Goal: Find specific page/section: Find specific page/section

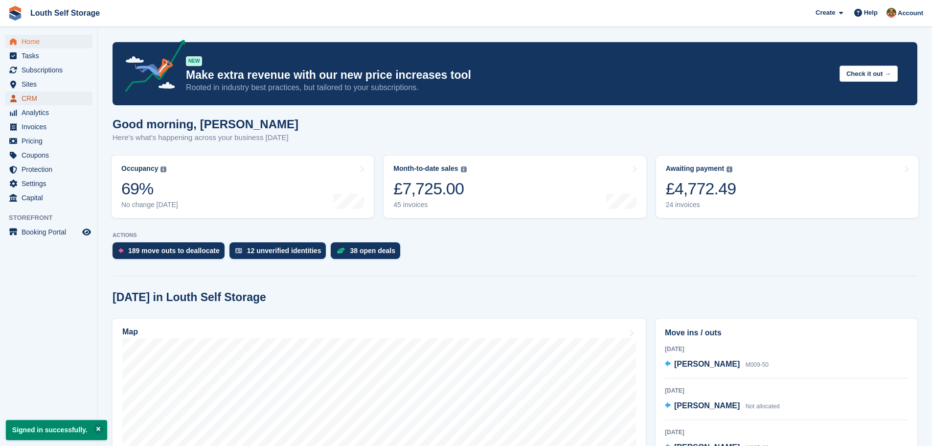
click at [32, 98] on span "CRM" at bounding box center [51, 98] width 59 height 14
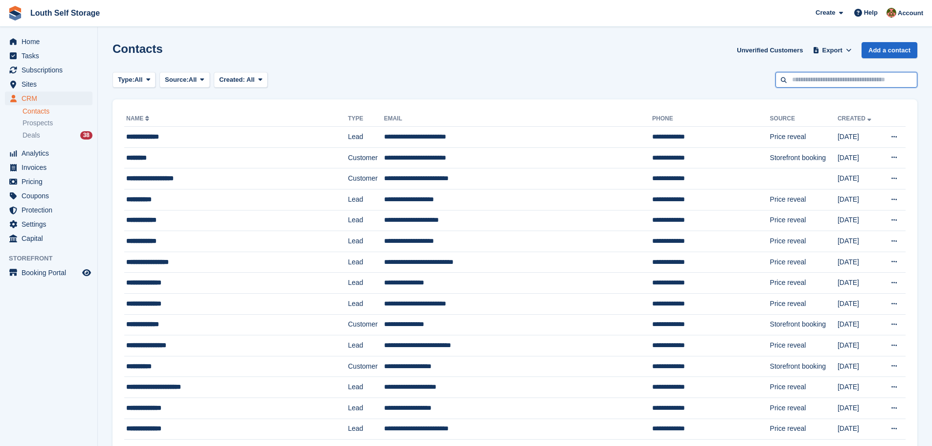
click at [801, 80] on input "text" at bounding box center [846, 80] width 142 height 16
type input "****"
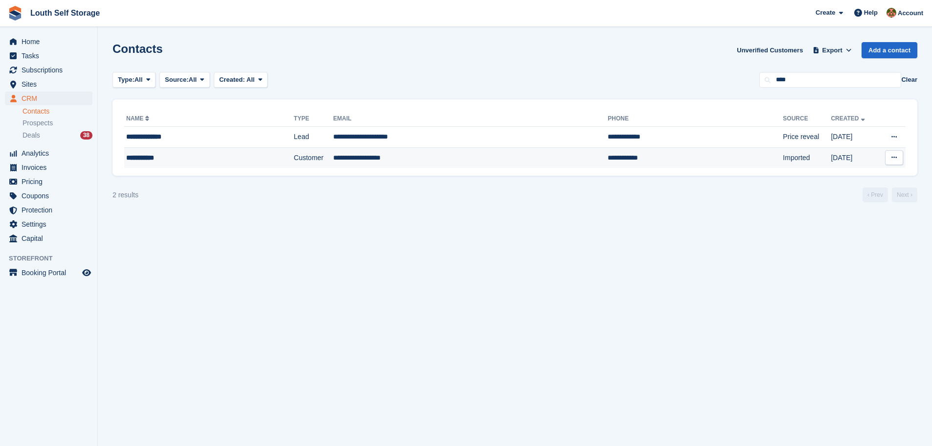
click at [351, 159] on td "**********" at bounding box center [470, 157] width 274 height 21
